Goal: Transaction & Acquisition: Purchase product/service

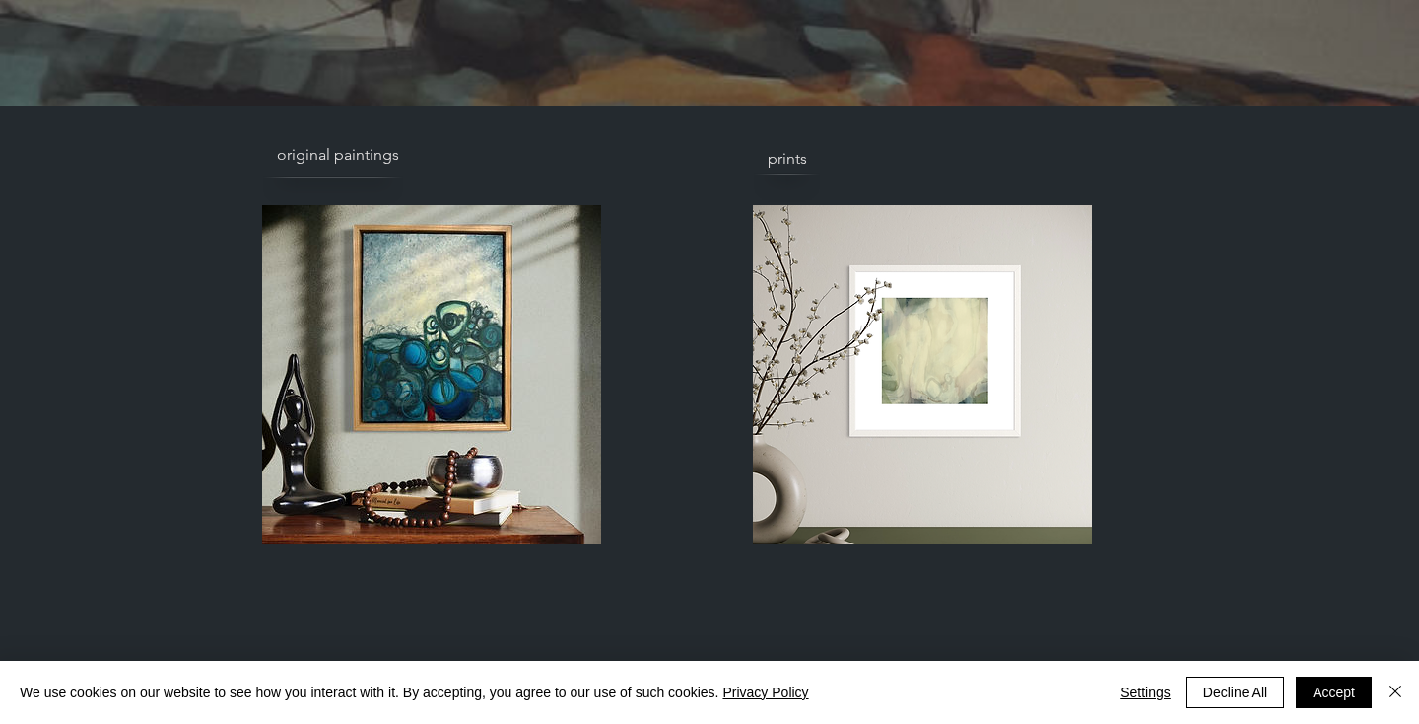
scroll to position [609, 0]
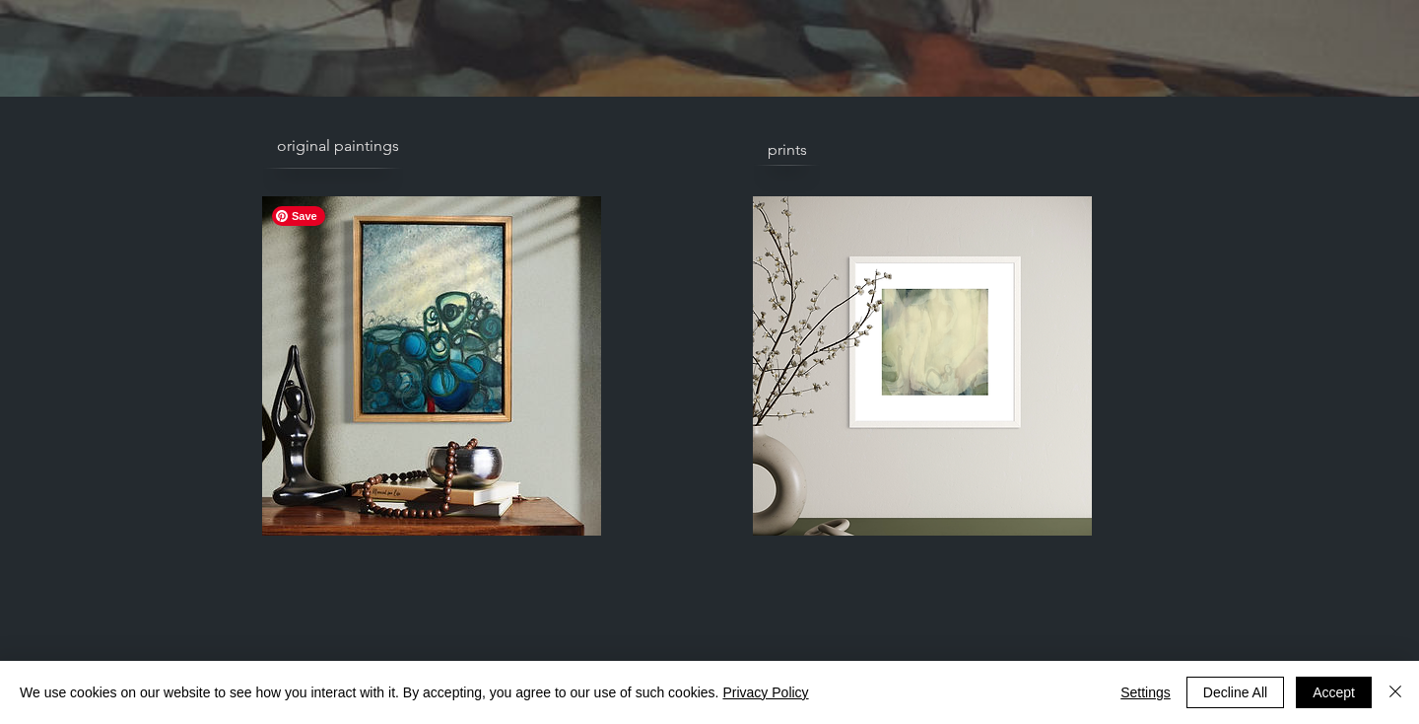
click at [585, 275] on img at bounding box center [431, 365] width 339 height 339
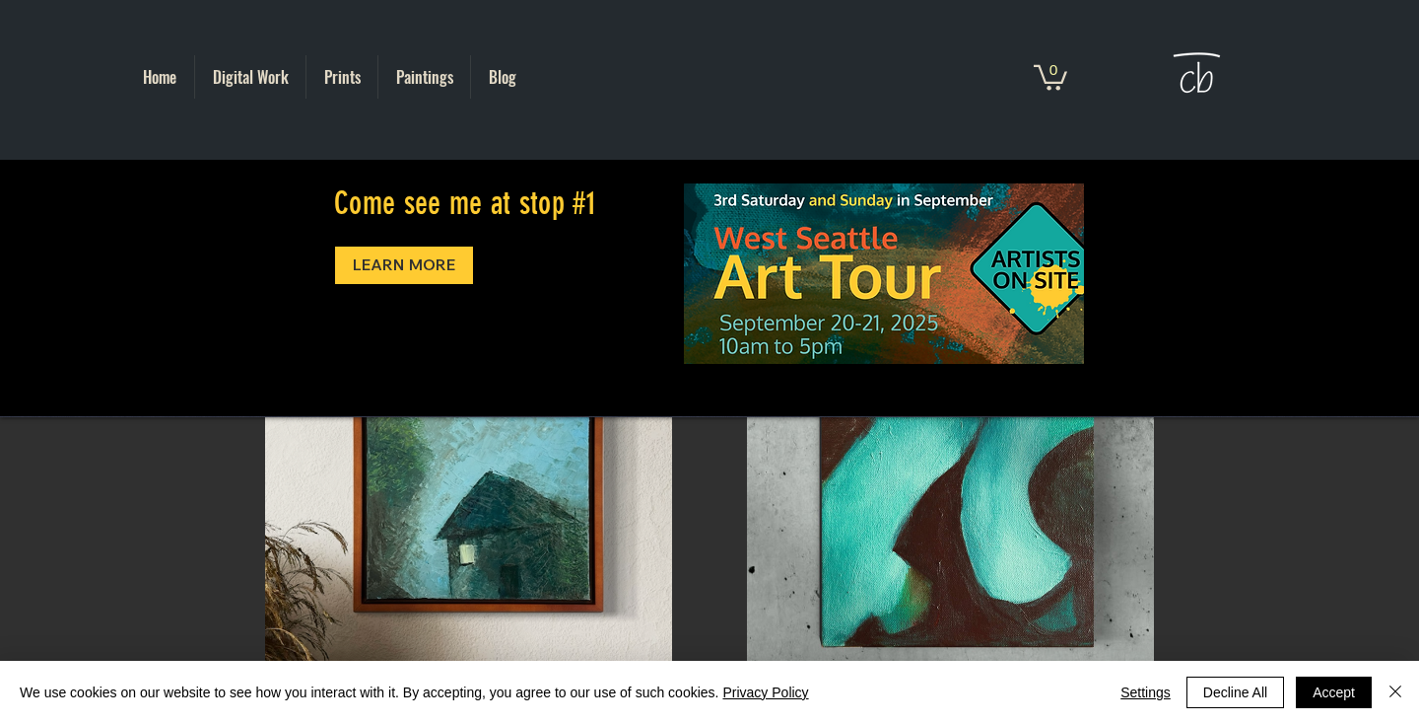
scroll to position [158, 0]
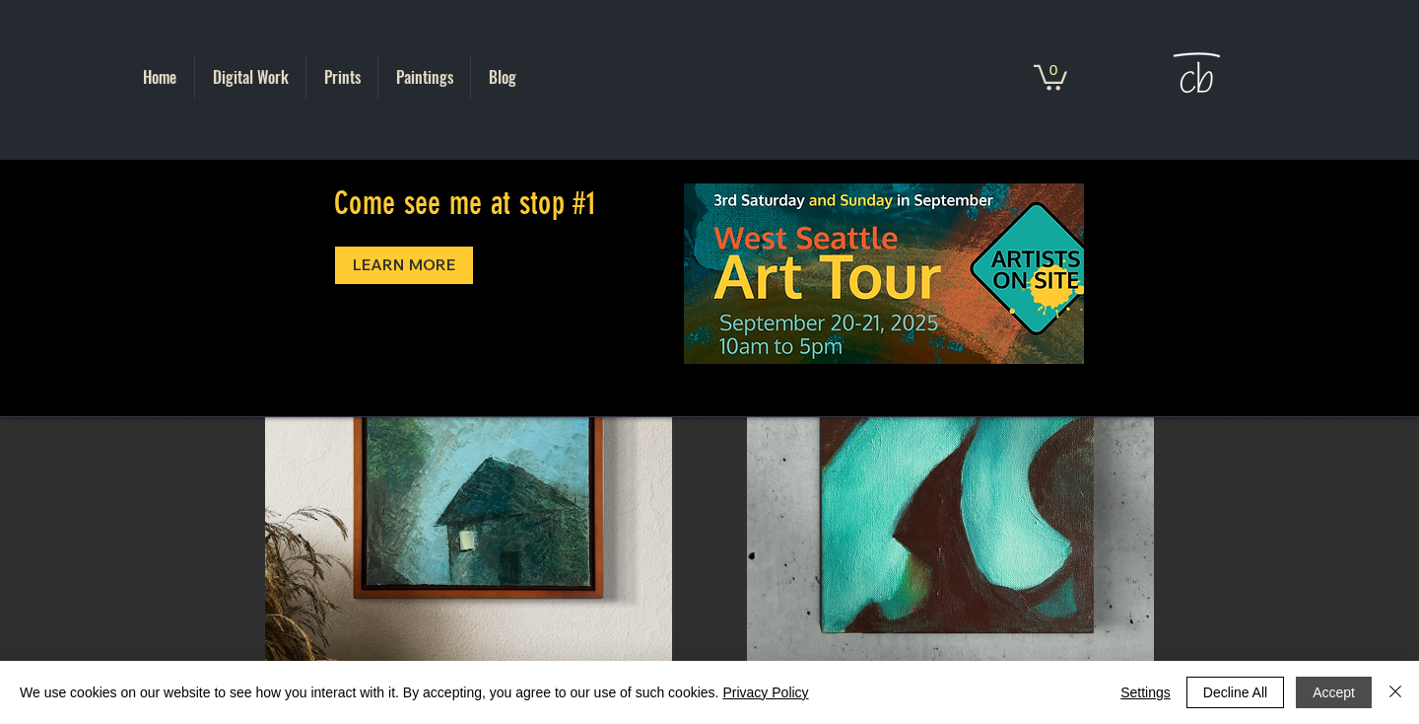
click at [1328, 681] on button "Accept" at bounding box center [1334, 692] width 76 height 32
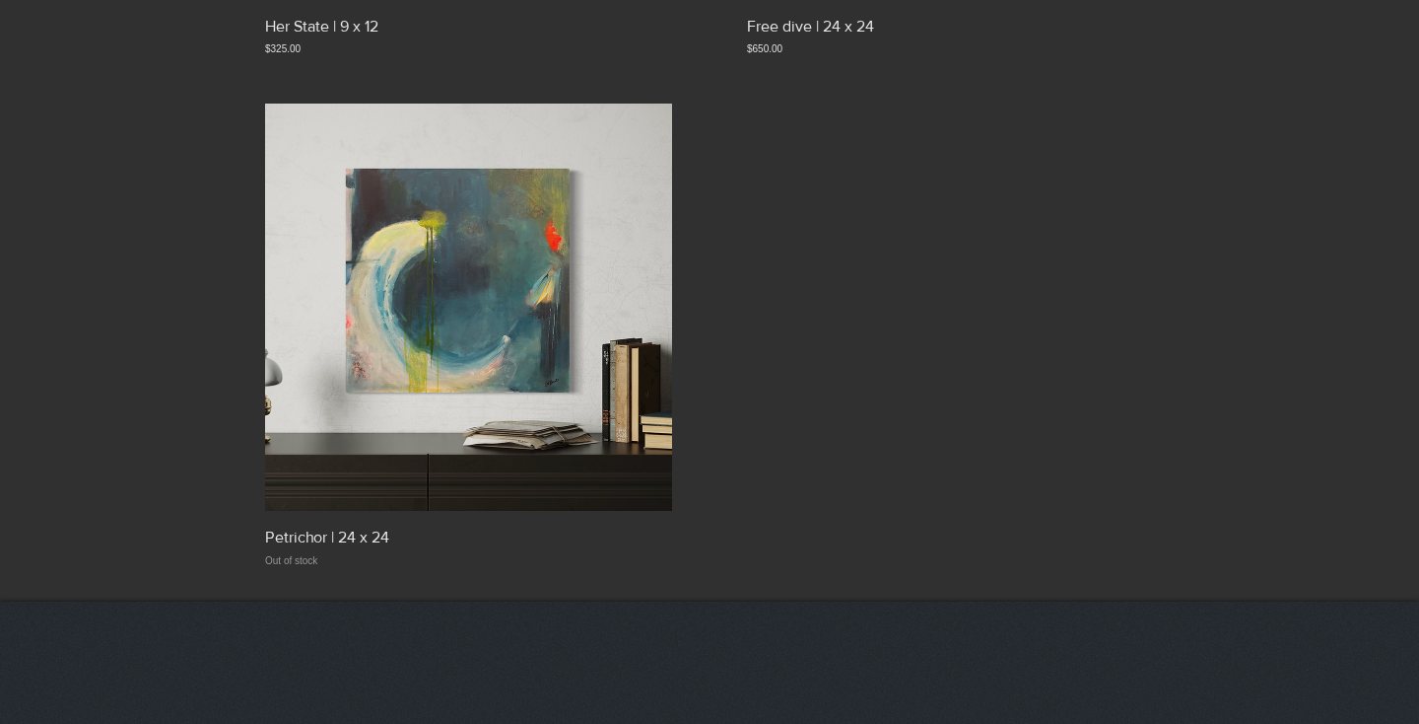
scroll to position [2384, 0]
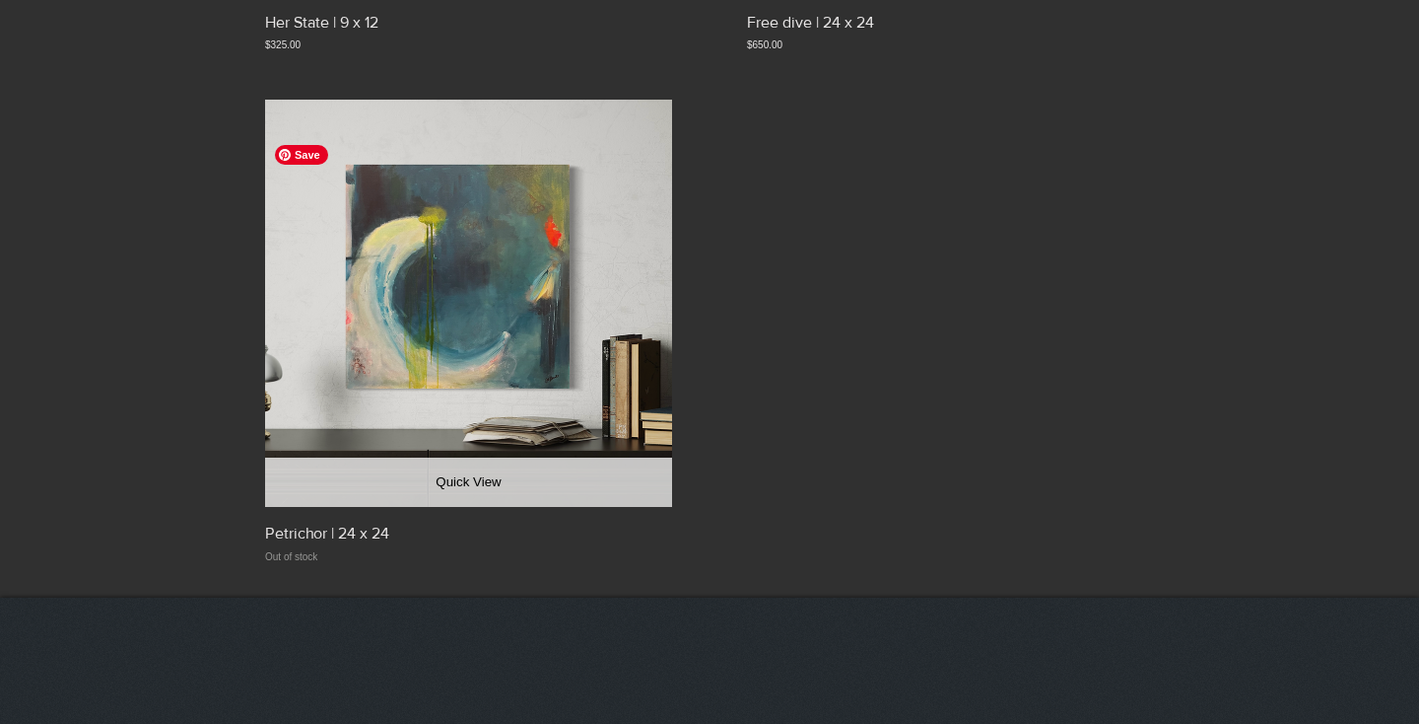
click at [557, 406] on img "Petrichor | 24 x 24 gallery" at bounding box center [468, 303] width 407 height 407
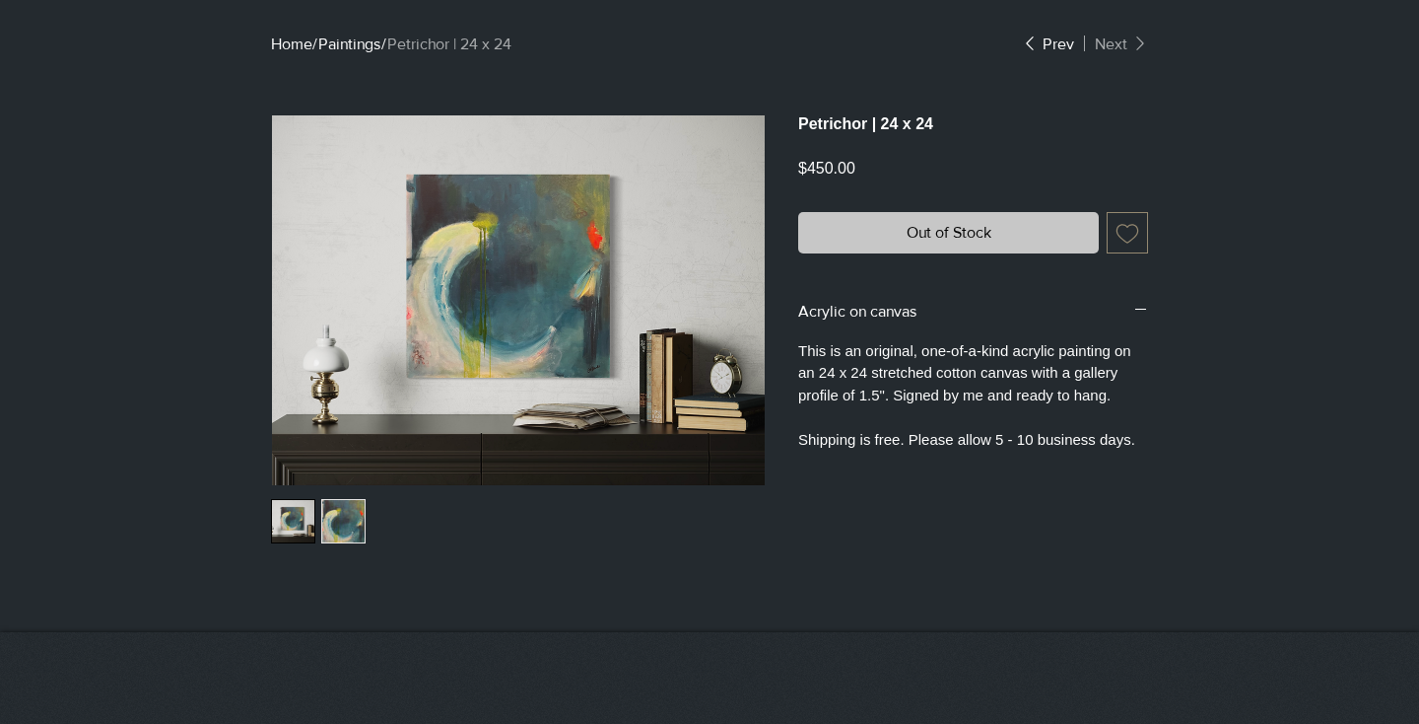
scroll to position [440, 0]
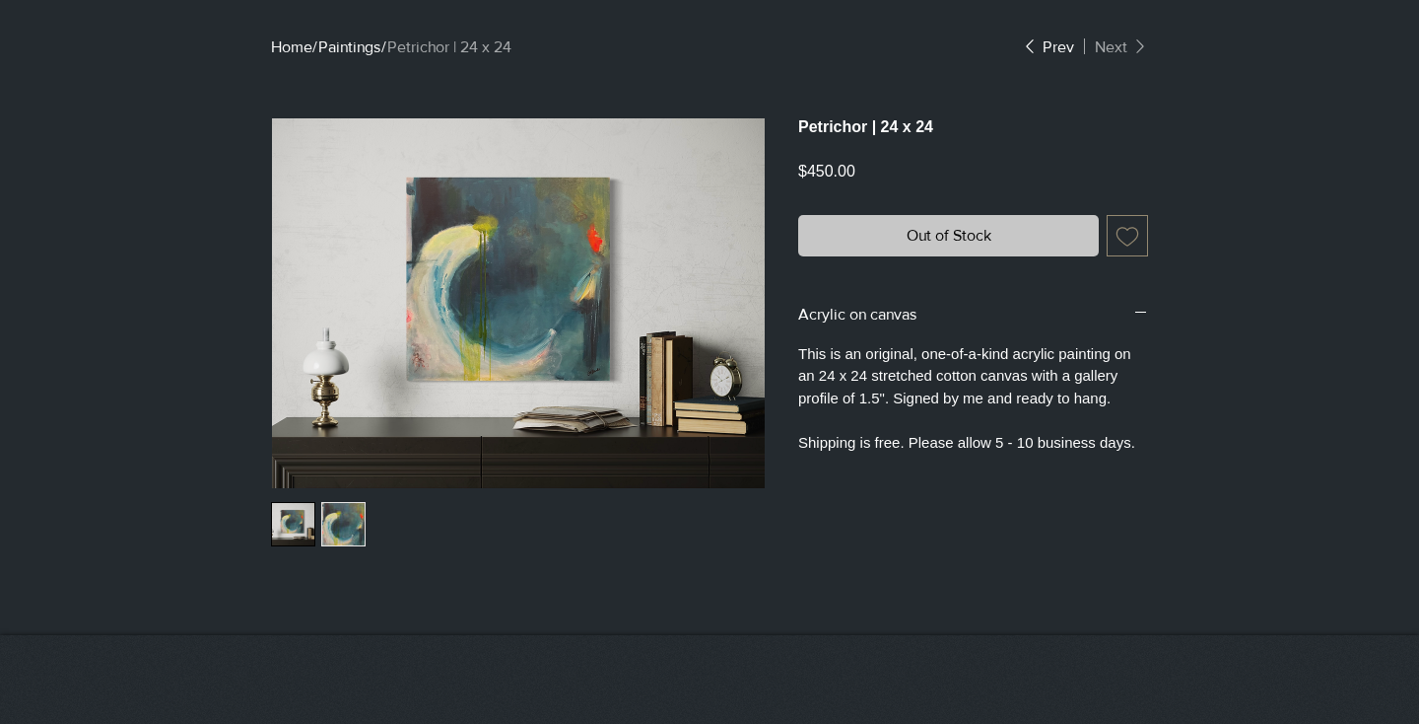
click at [959, 385] on p "This is an original, one-of-a-kind acrylic painting on an 24 x 24 stretched cot…" at bounding box center [973, 398] width 350 height 111
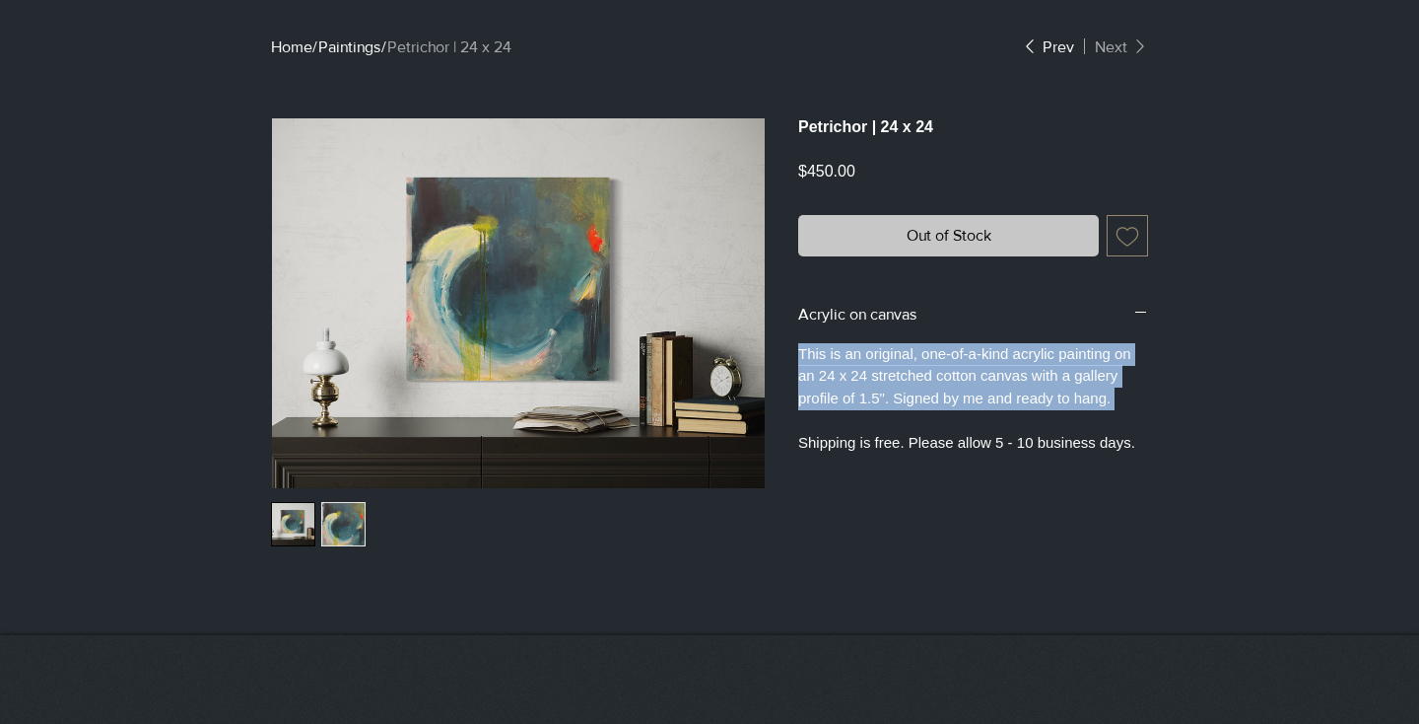
click at [959, 385] on p "This is an original, one-of-a-kind acrylic painting on an 24 x 24 stretched cot…" at bounding box center [973, 398] width 350 height 111
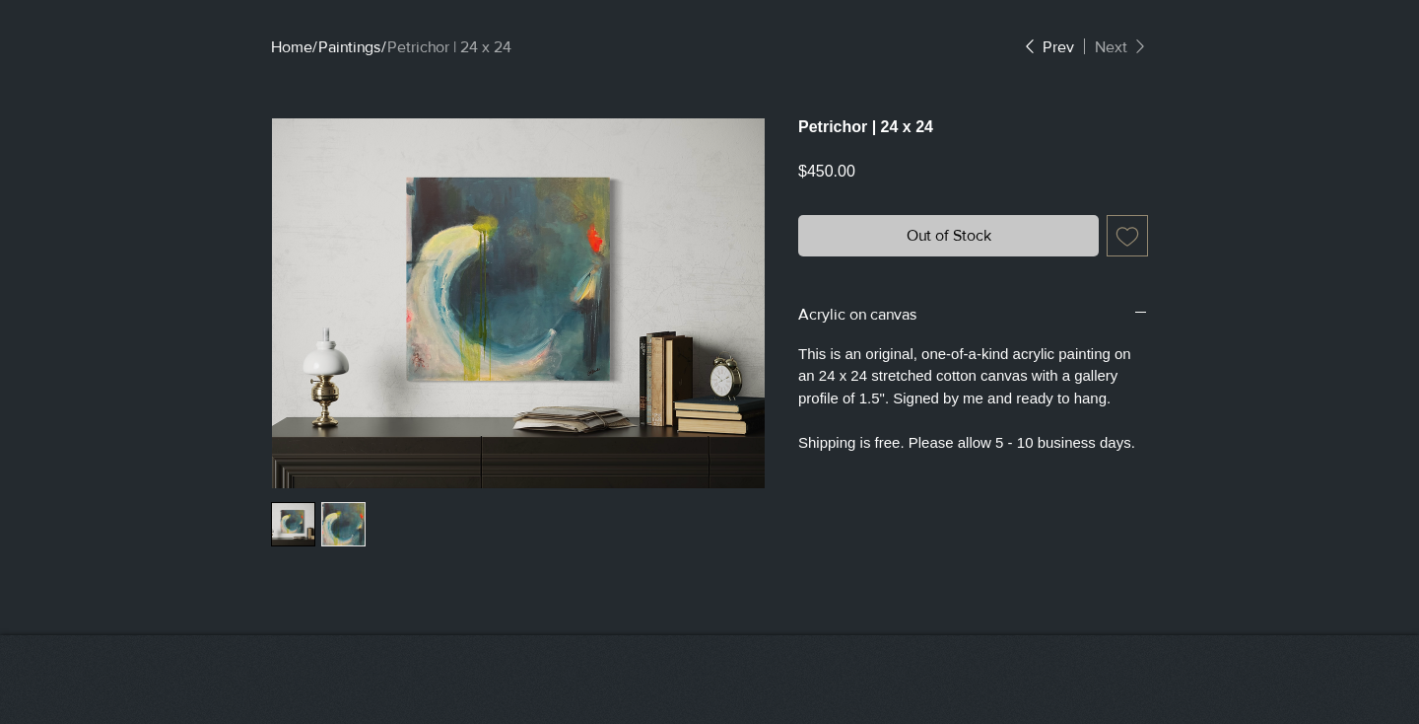
click at [285, 531] on img "1 / 2" at bounding box center [293, 524] width 42 height 42
click at [316, 535] on div "main content" at bounding box center [517, 524] width 493 height 44
click at [334, 531] on img "2 / 2" at bounding box center [343, 524] width 42 height 42
